Goal: Task Accomplishment & Management: Use online tool/utility

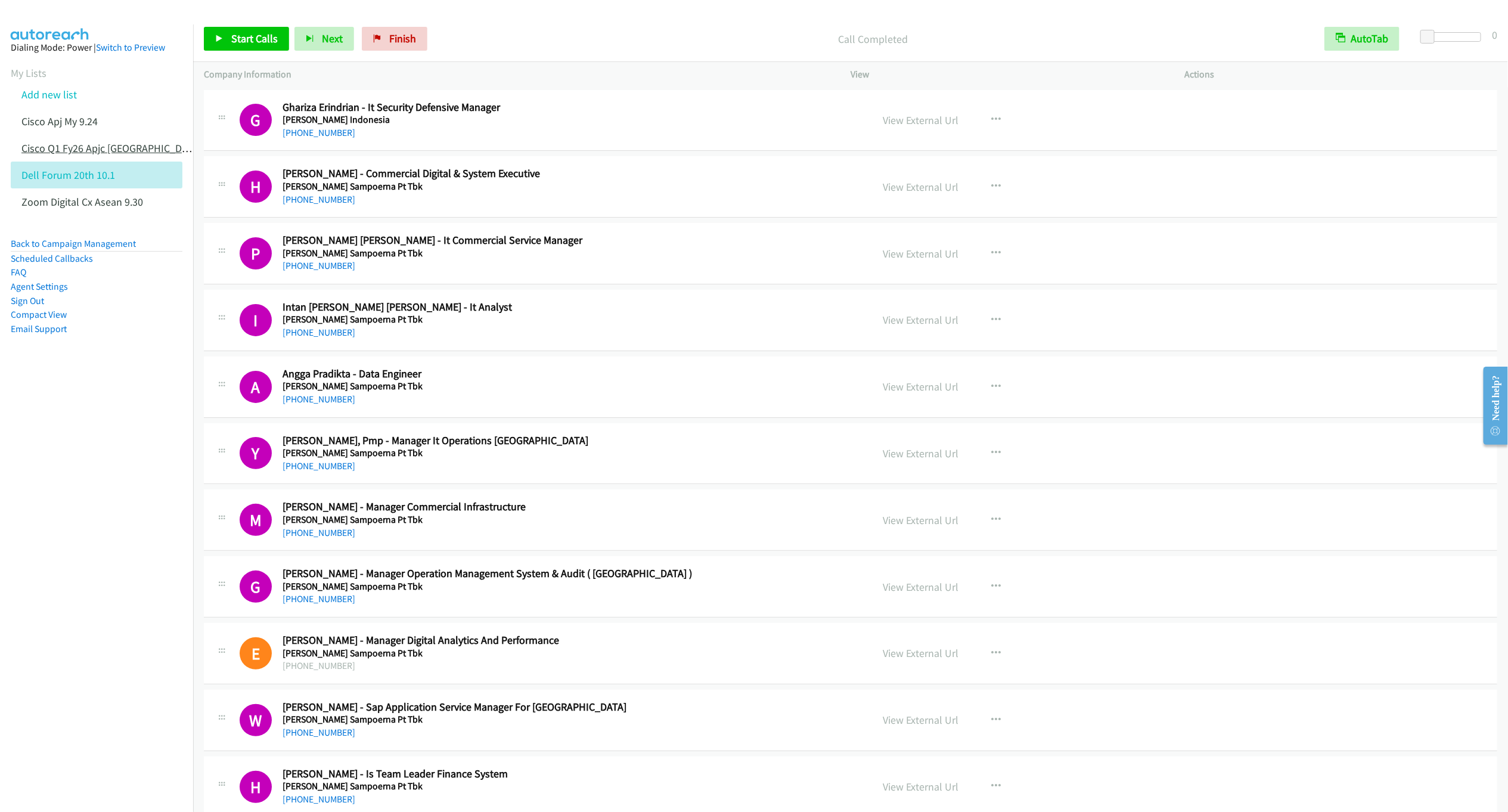
scroll to position [2861, 0]
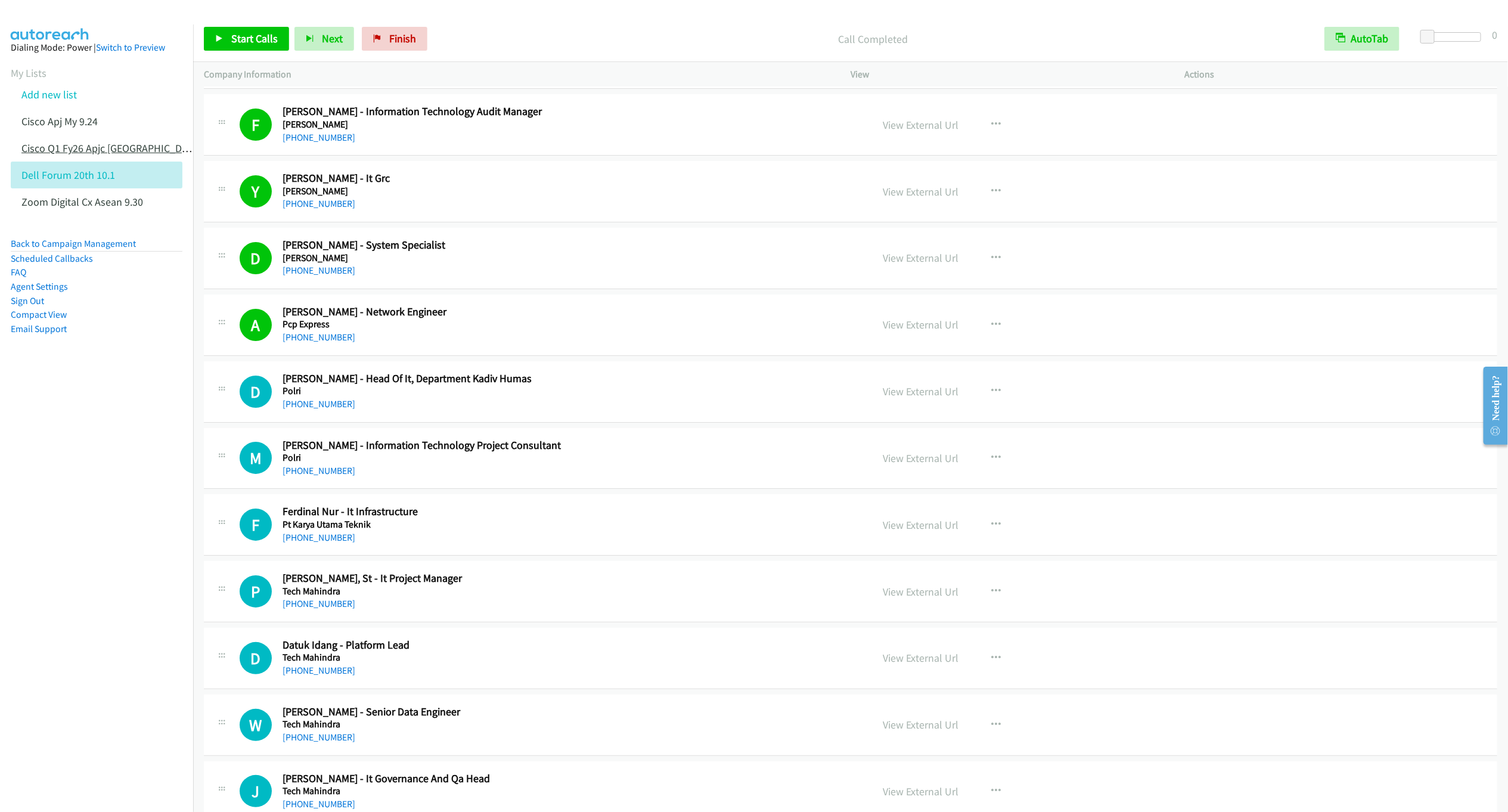
click at [98, 148] on link "Cisco Q1 Fy26 Apjc [GEOGRAPHIC_DATA] 9.30" at bounding box center [121, 148] width 201 height 14
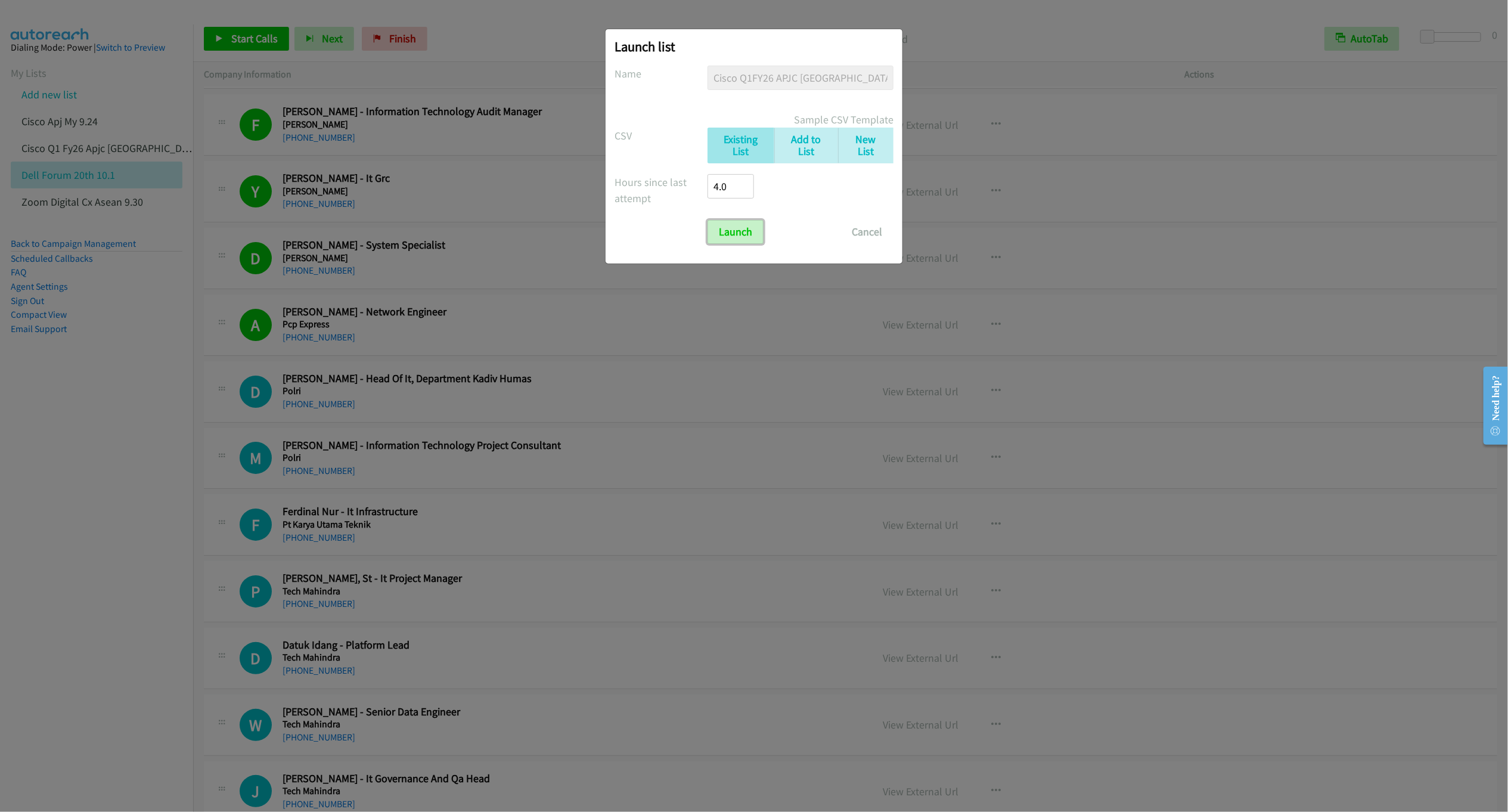
click at [745, 242] on input "Launch" at bounding box center [735, 232] width 56 height 24
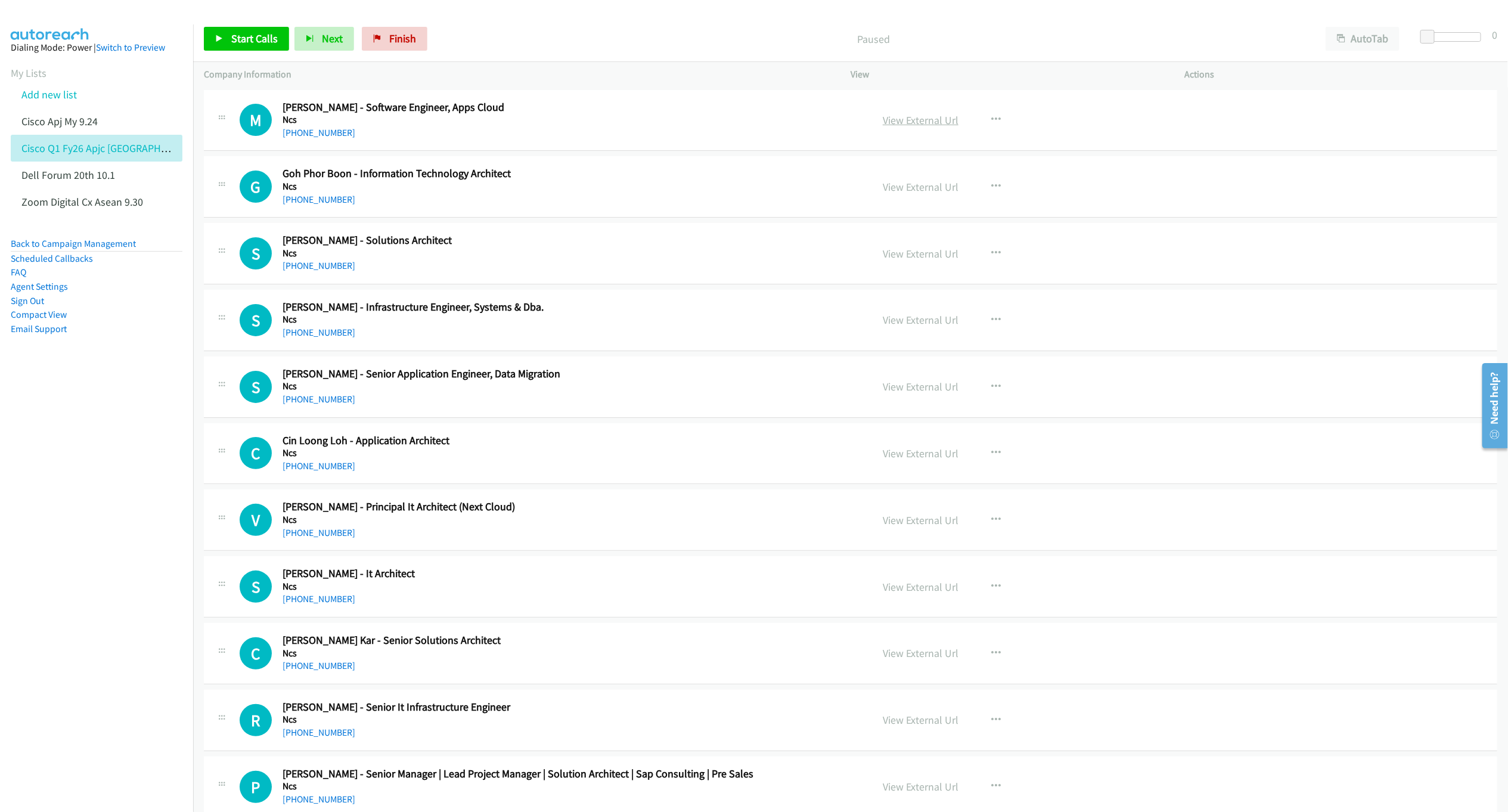
click at [921, 125] on link "View External Url" at bounding box center [921, 120] width 76 height 14
click at [231, 38] on span "Start Calls" at bounding box center [255, 38] width 47 height 14
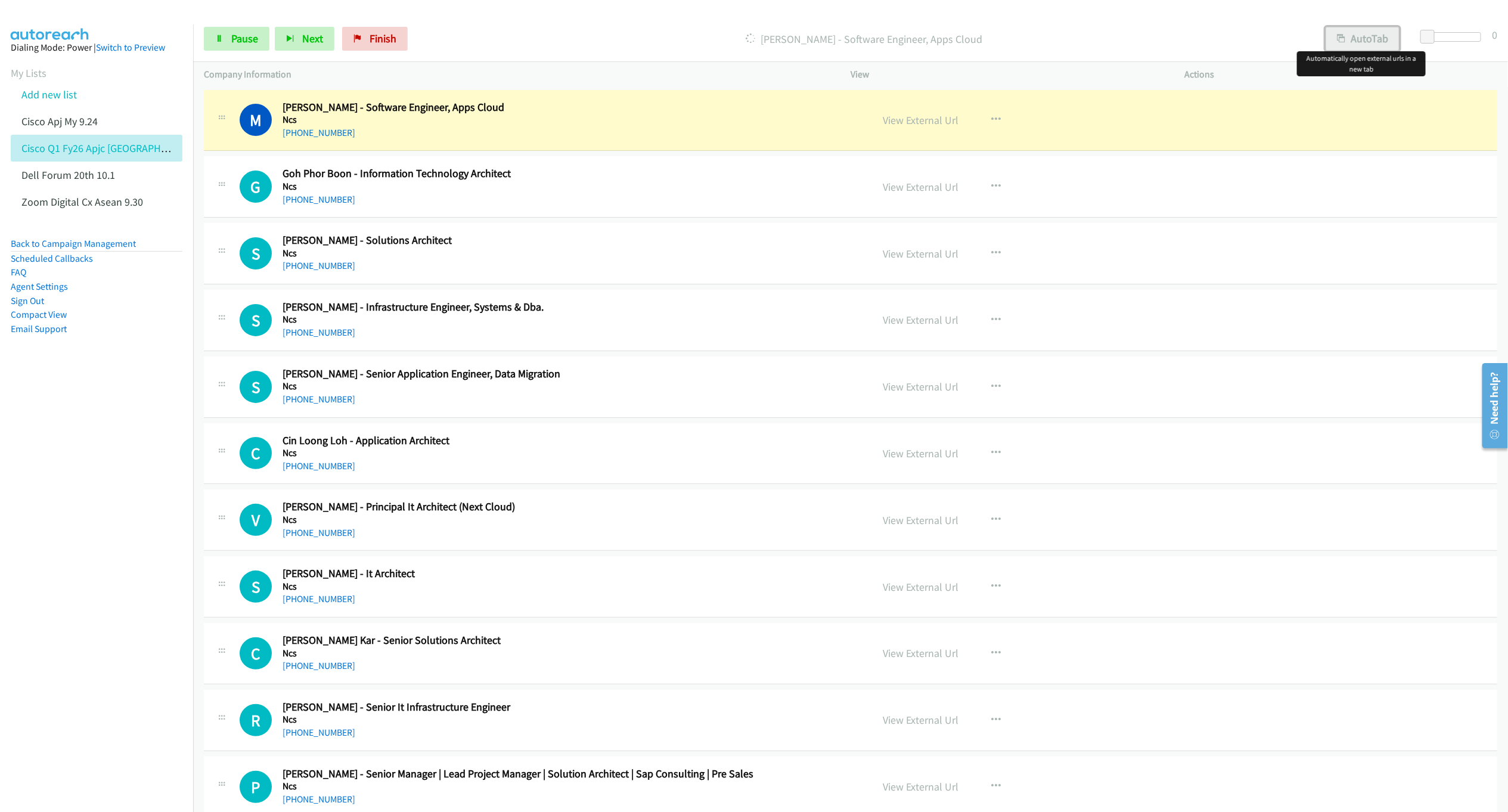
click at [1365, 44] on button "AutoTab" at bounding box center [1362, 39] width 74 height 24
click at [886, 124] on link "View External Url" at bounding box center [921, 120] width 76 height 14
click at [233, 41] on span "Pause" at bounding box center [244, 38] width 27 height 14
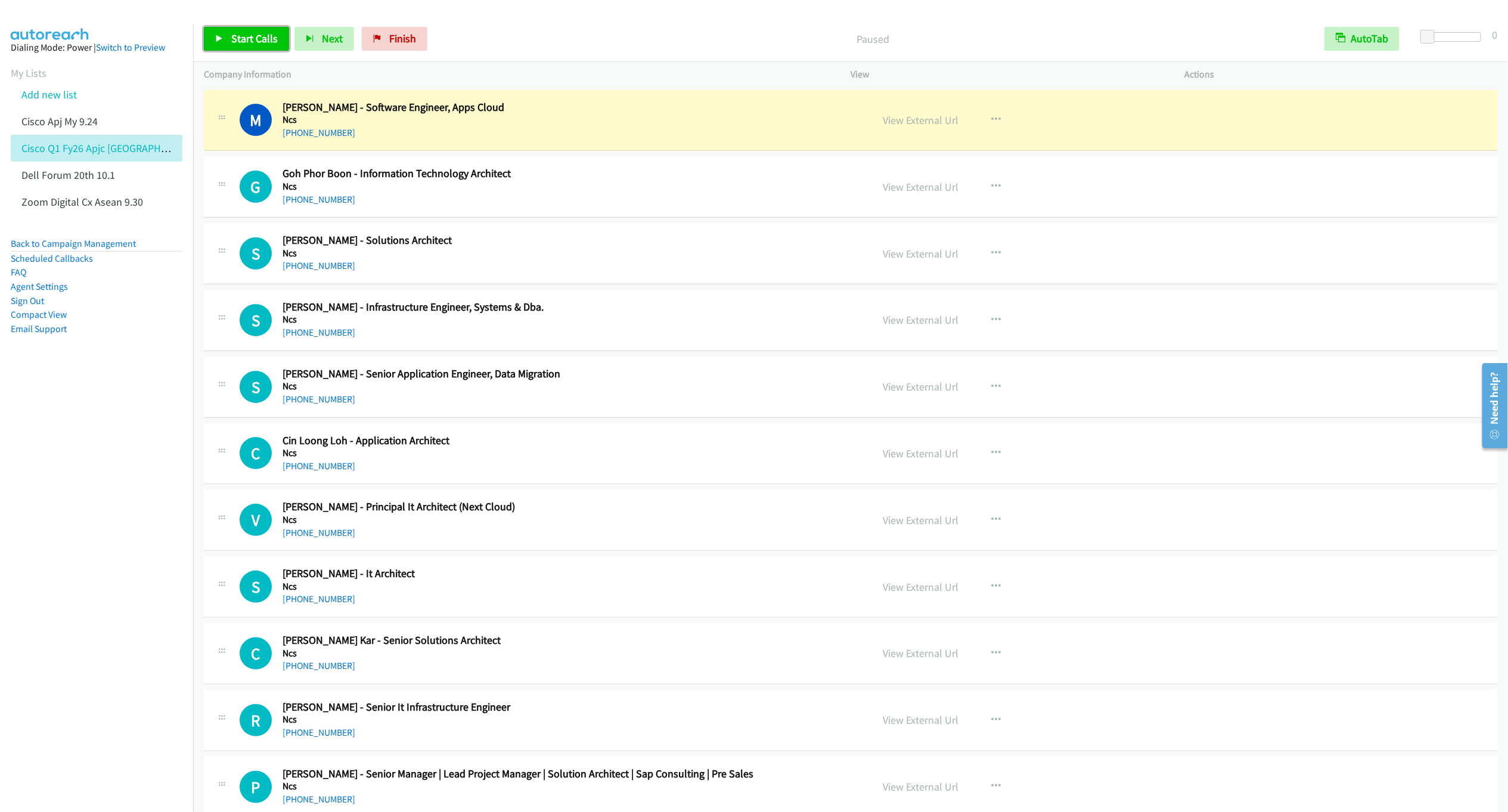
click at [262, 40] on span "Start Calls" at bounding box center [255, 38] width 47 height 14
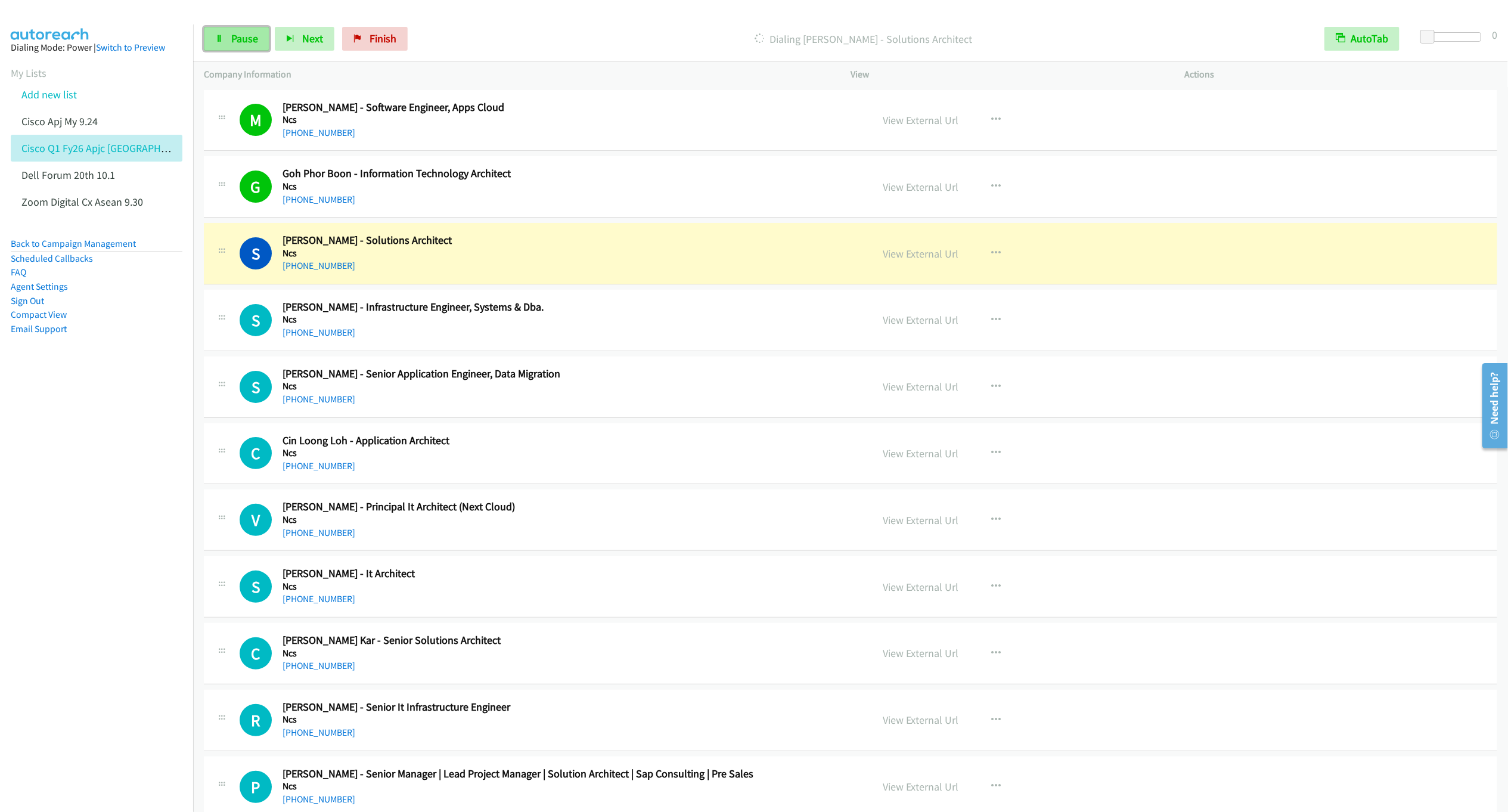
click at [258, 37] on link "Pause" at bounding box center [236, 39] width 66 height 24
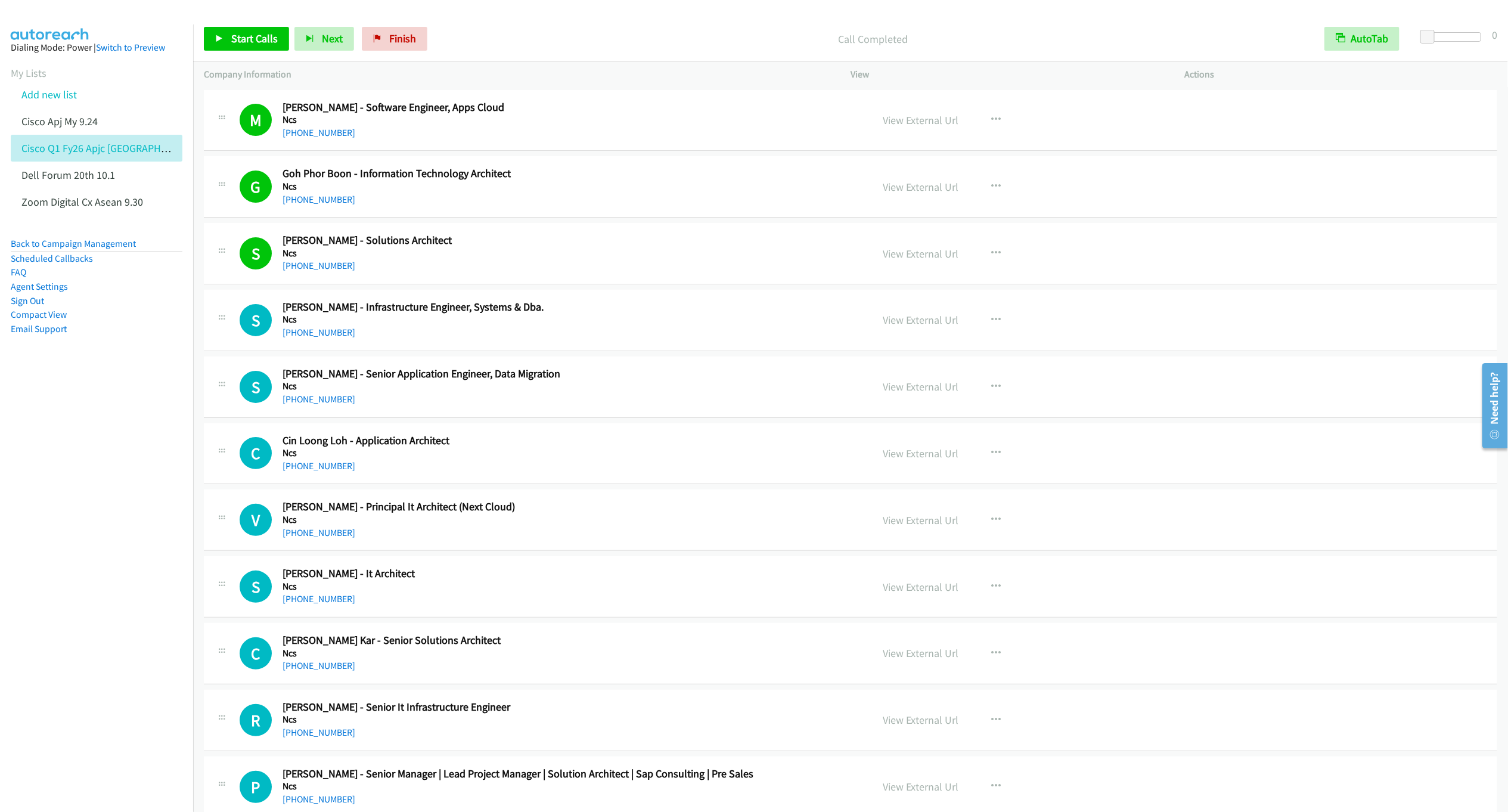
click at [915, 328] on div "View External Url" at bounding box center [921, 320] width 76 height 16
click at [991, 255] on icon "button" at bounding box center [996, 253] width 9 height 9
click at [902, 360] on link "Remove from list" at bounding box center [932, 355] width 158 height 24
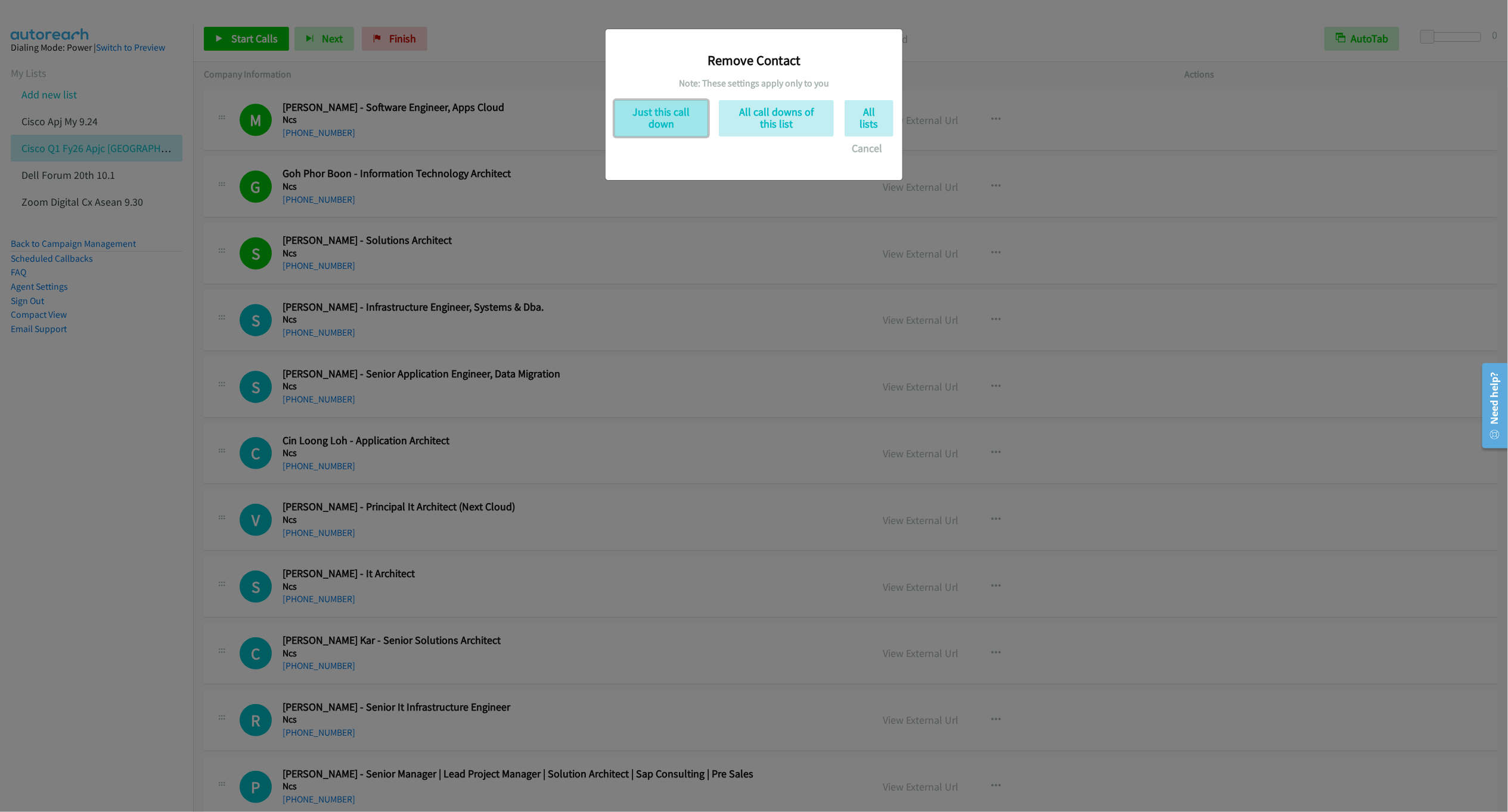
click at [662, 129] on button "Just this call down" at bounding box center [662, 118] width 93 height 36
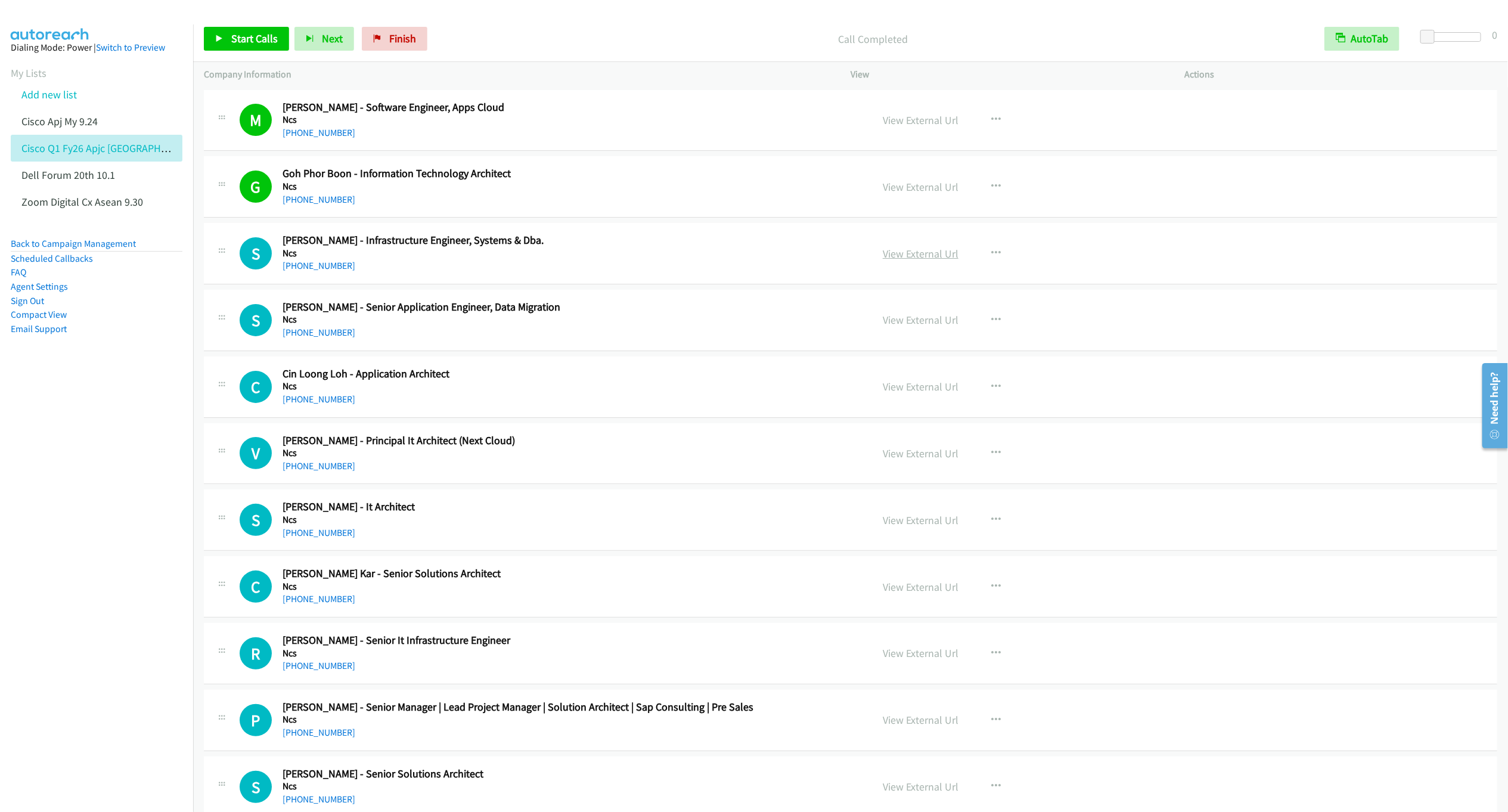
click at [898, 255] on link "View External Url" at bounding box center [921, 253] width 76 height 14
click at [916, 190] on link "View External Url" at bounding box center [921, 187] width 76 height 14
click at [911, 117] on link "View External Url" at bounding box center [921, 120] width 76 height 14
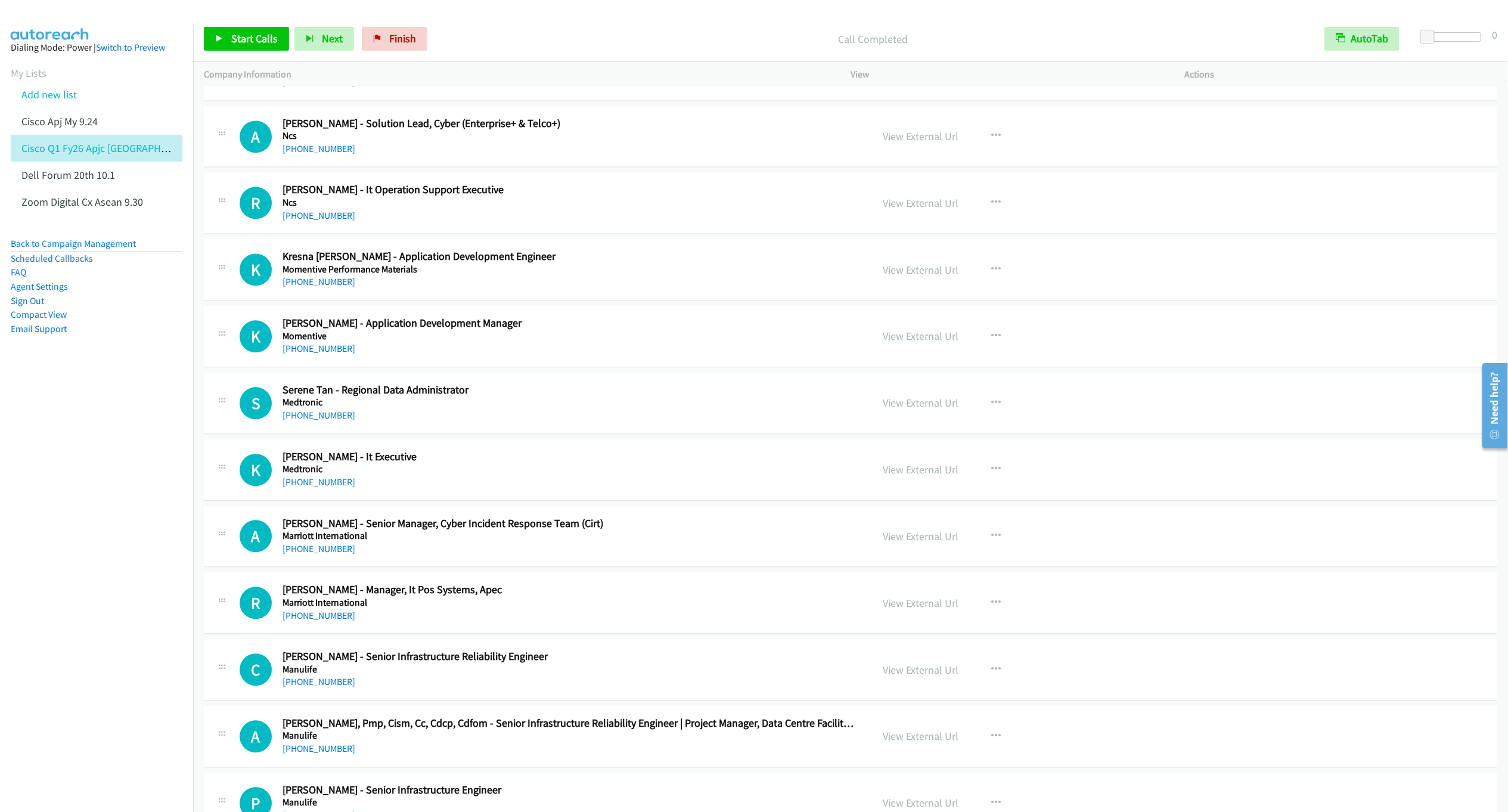
scroll to position [1857, 0]
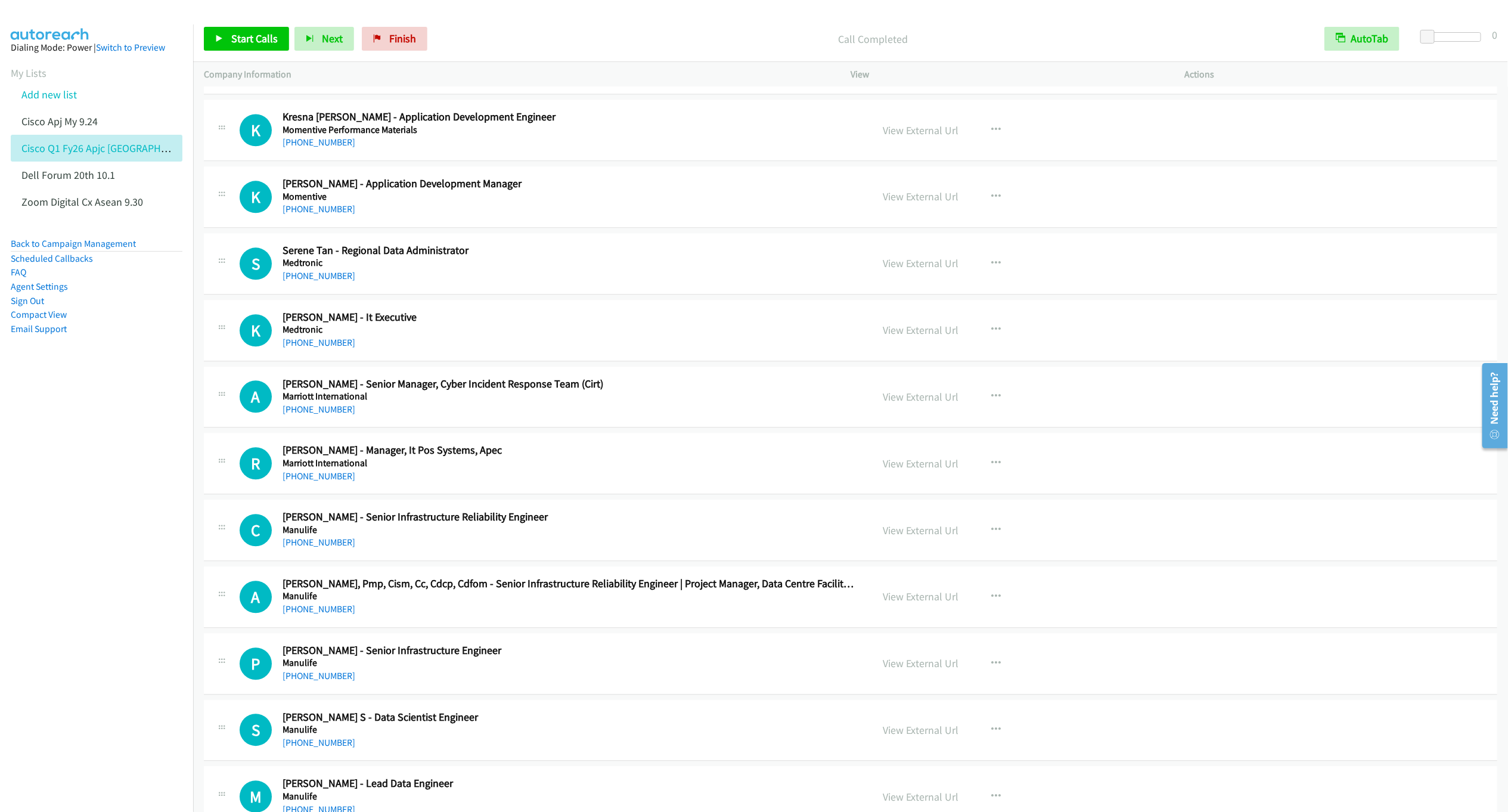
click at [1485, 210] on td "K Callback Scheduled [PERSON_NAME] - Application Development Manager Momentive …" at bounding box center [851, 198] width 1315 height 67
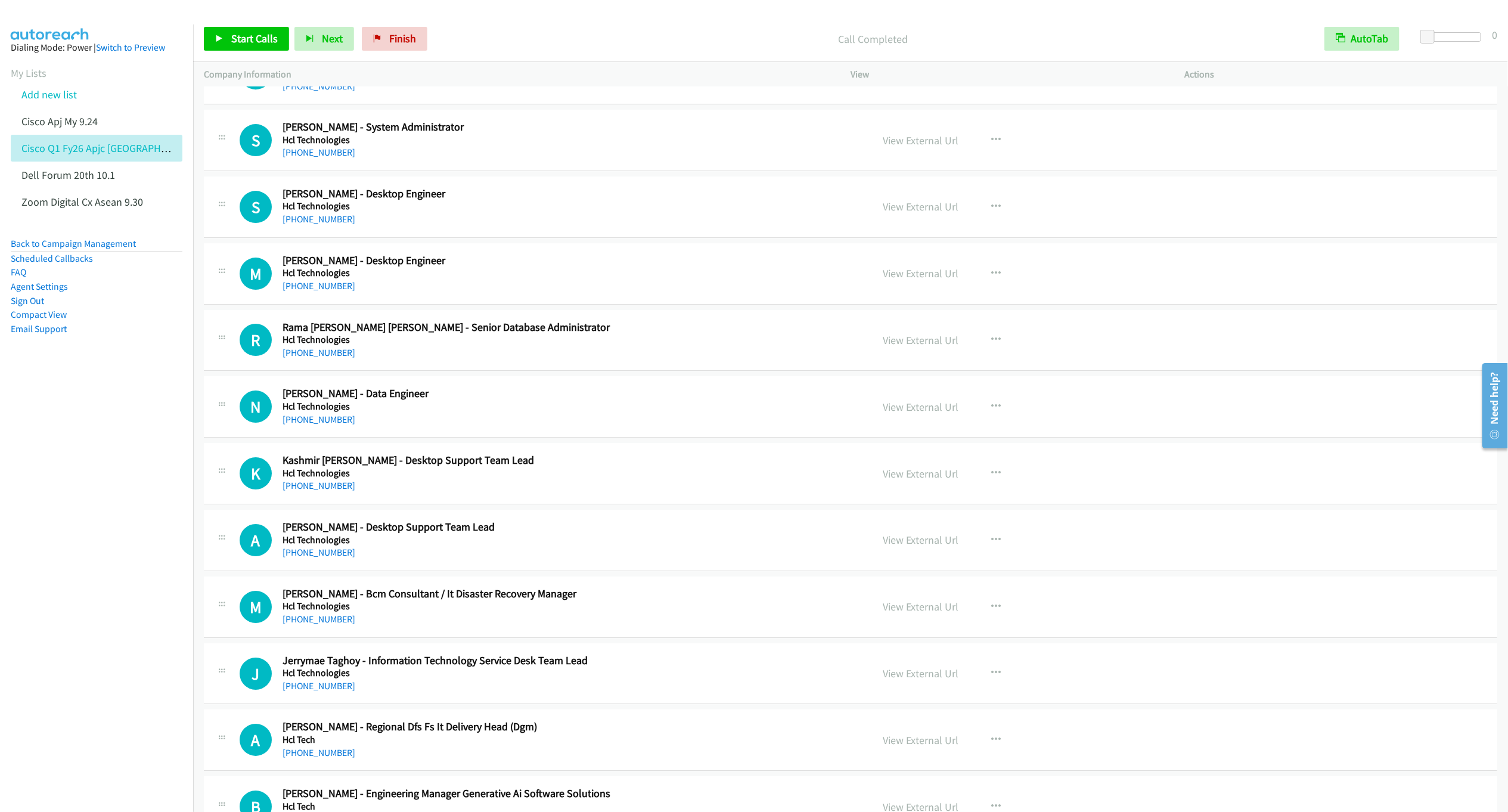
scroll to position [4061, 0]
